Goal: Find specific page/section: Find specific page/section

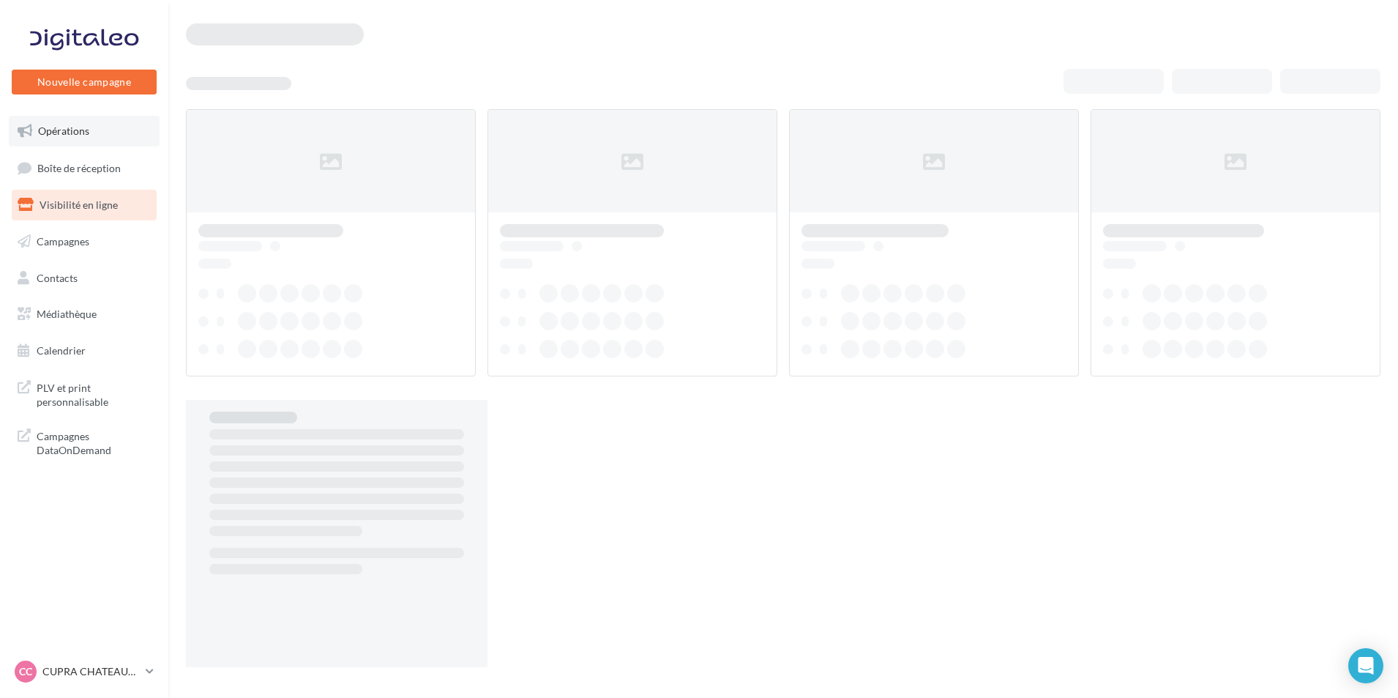
click at [119, 135] on link "Opérations" at bounding box center [84, 131] width 151 height 31
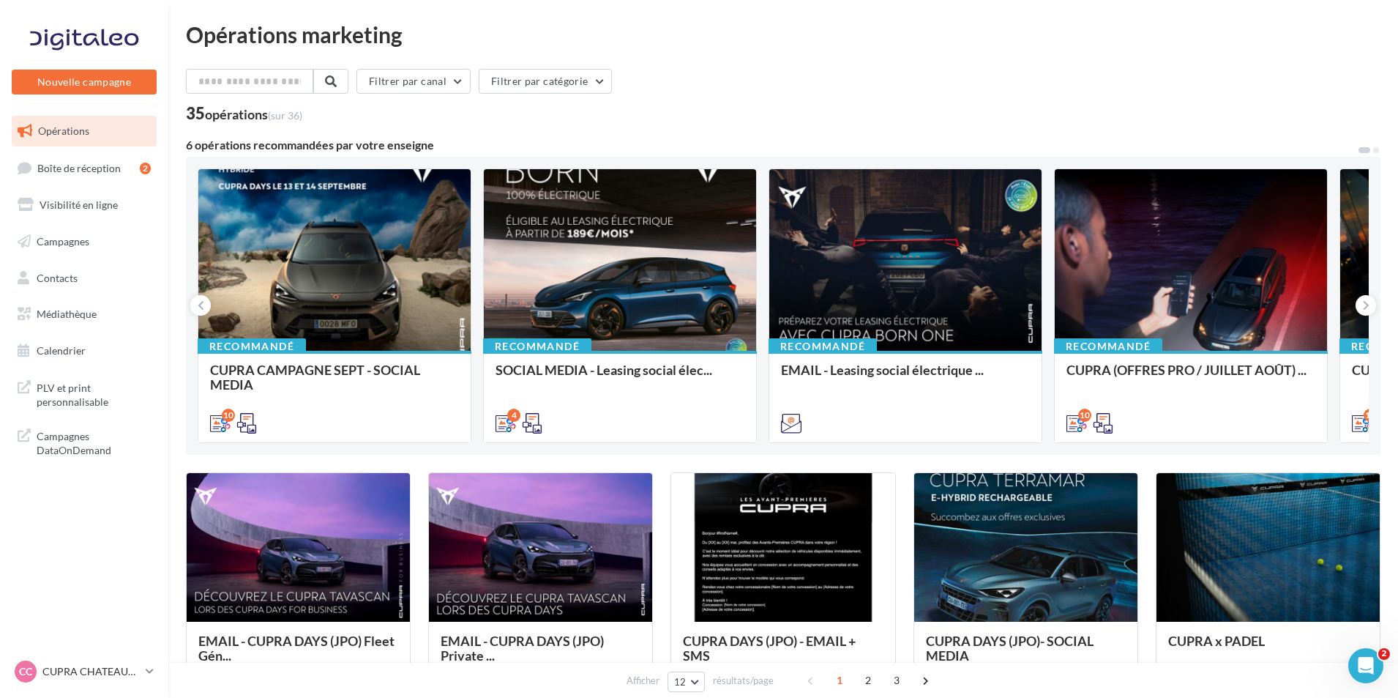
scroll to position [146, 0]
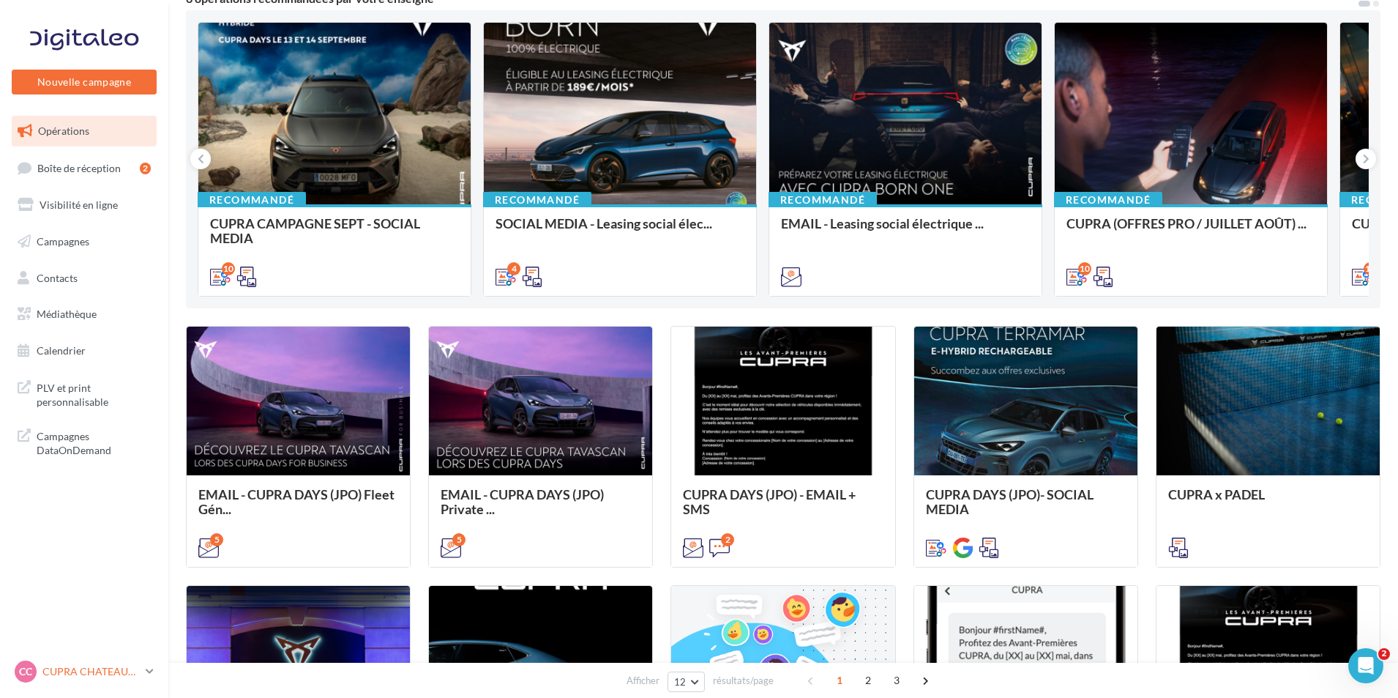
click at [74, 662] on div "CC CUPRA CHATEAUROUX cupra-chateauroux-36007" at bounding box center [77, 671] width 125 height 22
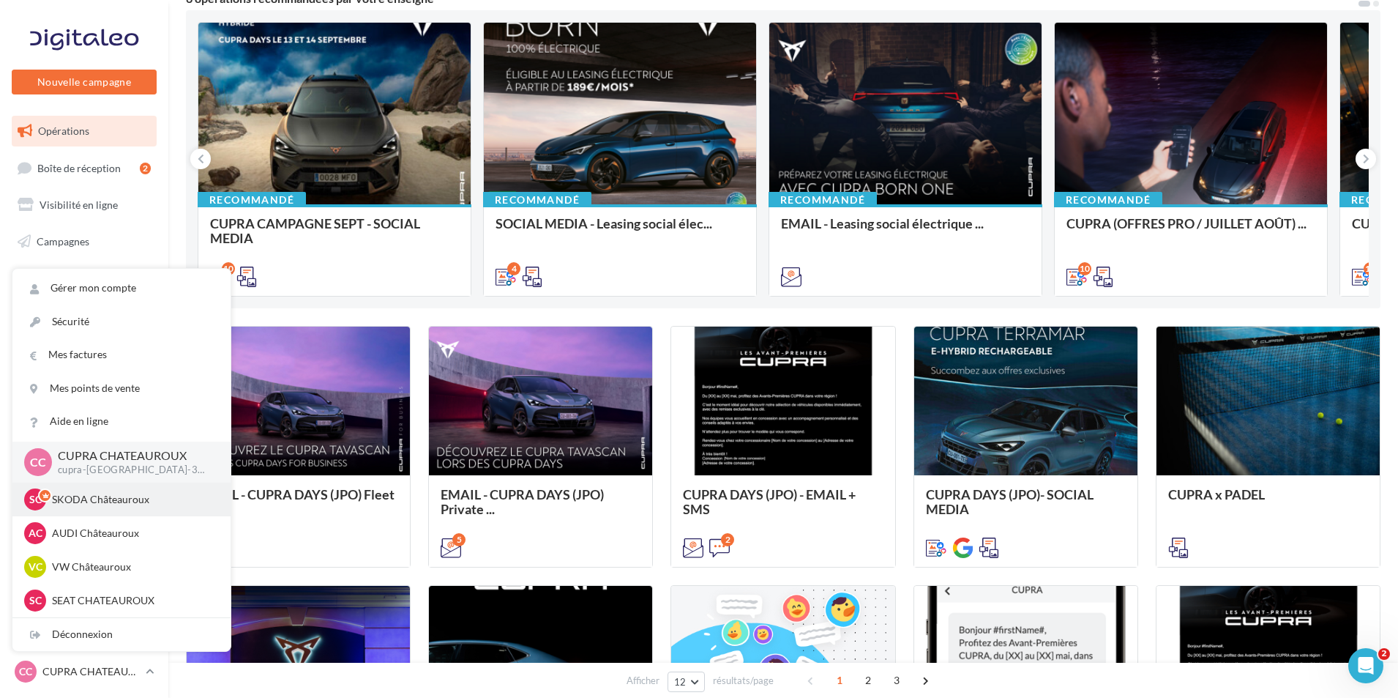
click at [115, 502] on p "SKODA Châteauroux" at bounding box center [132, 499] width 161 height 15
